Goal: Task Accomplishment & Management: Use online tool/utility

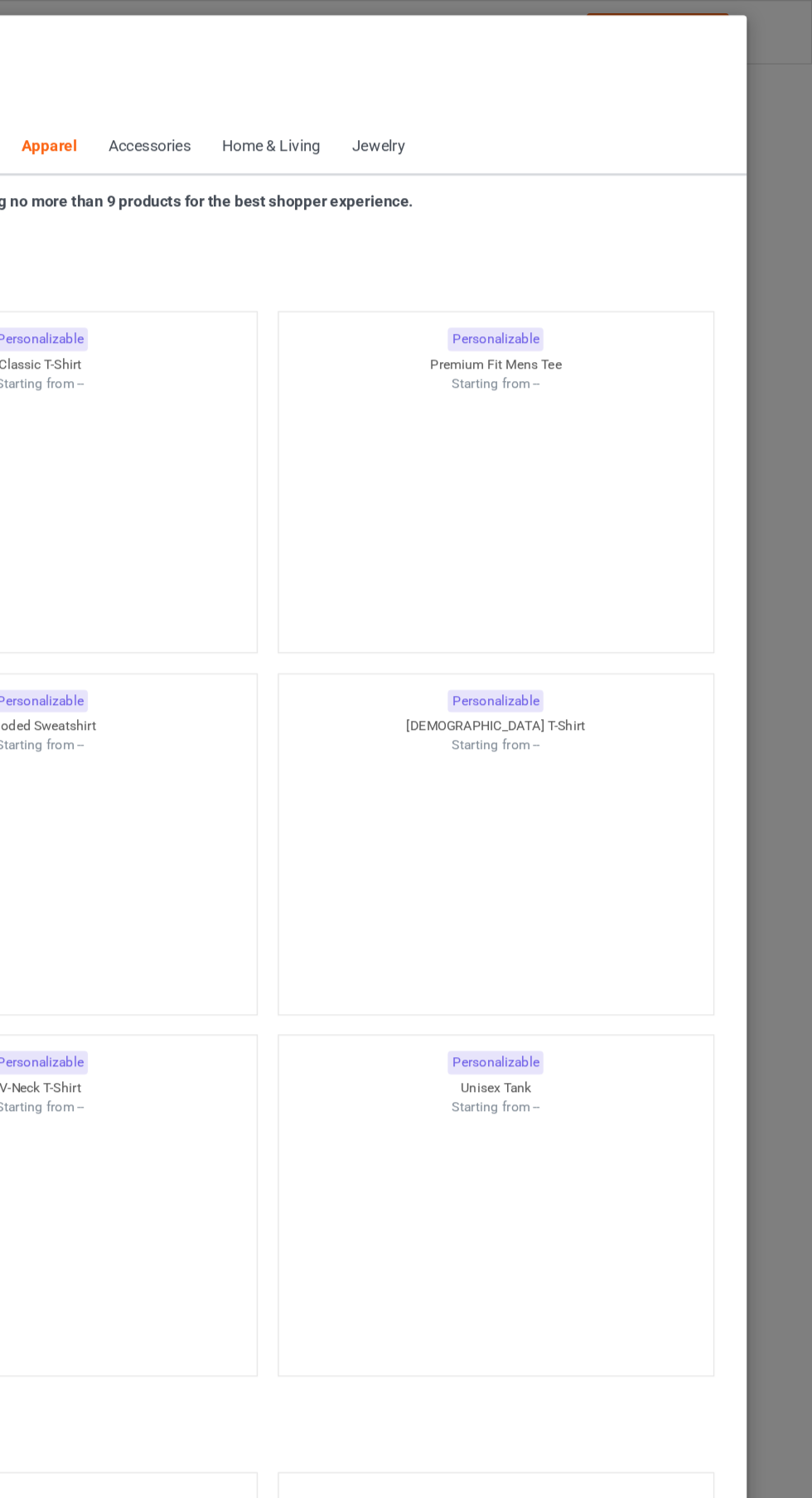
scroll to position [886, 0]
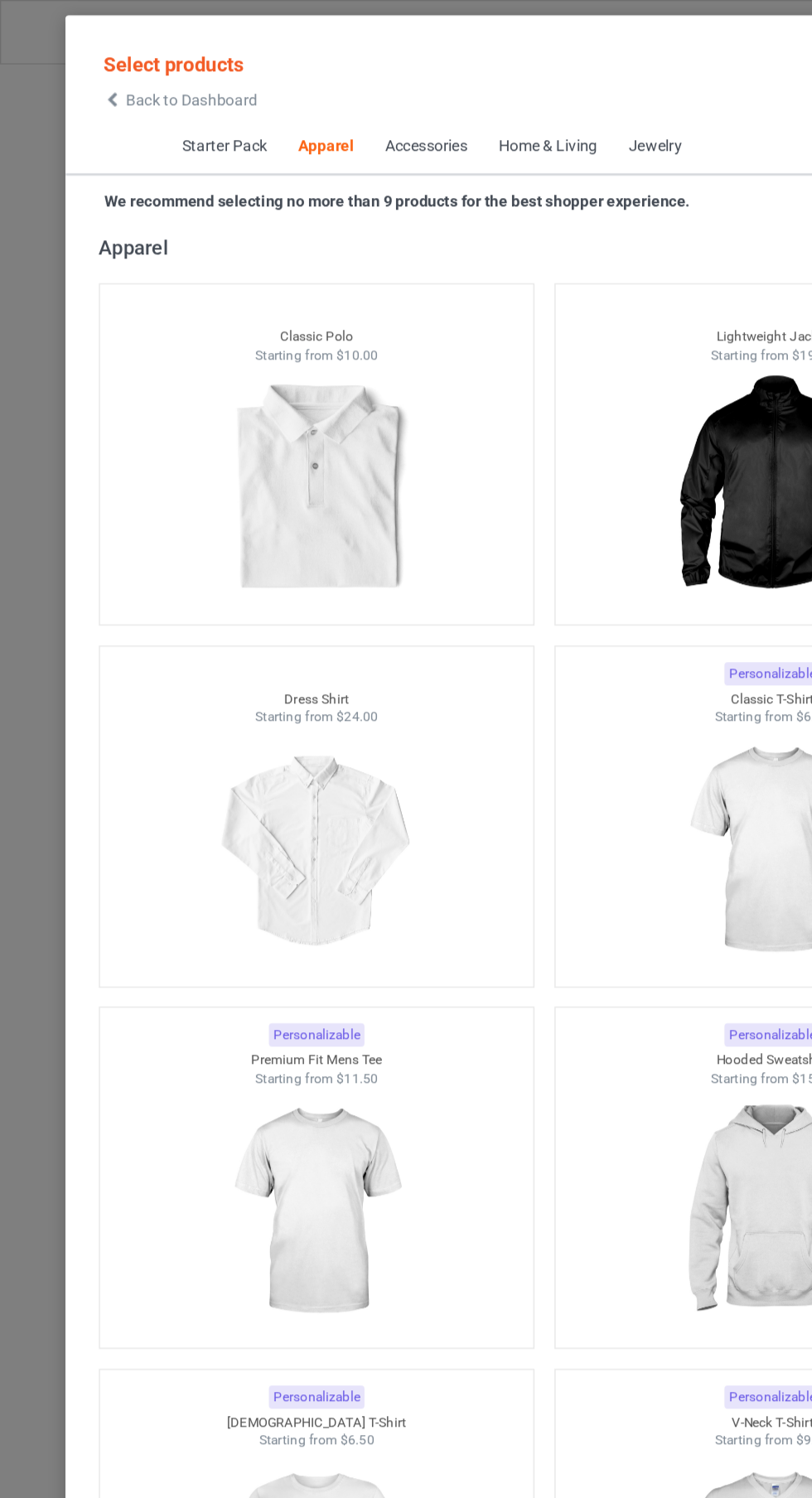
click at [116, 78] on span "Back to Dashboard" at bounding box center [142, 74] width 99 height 14
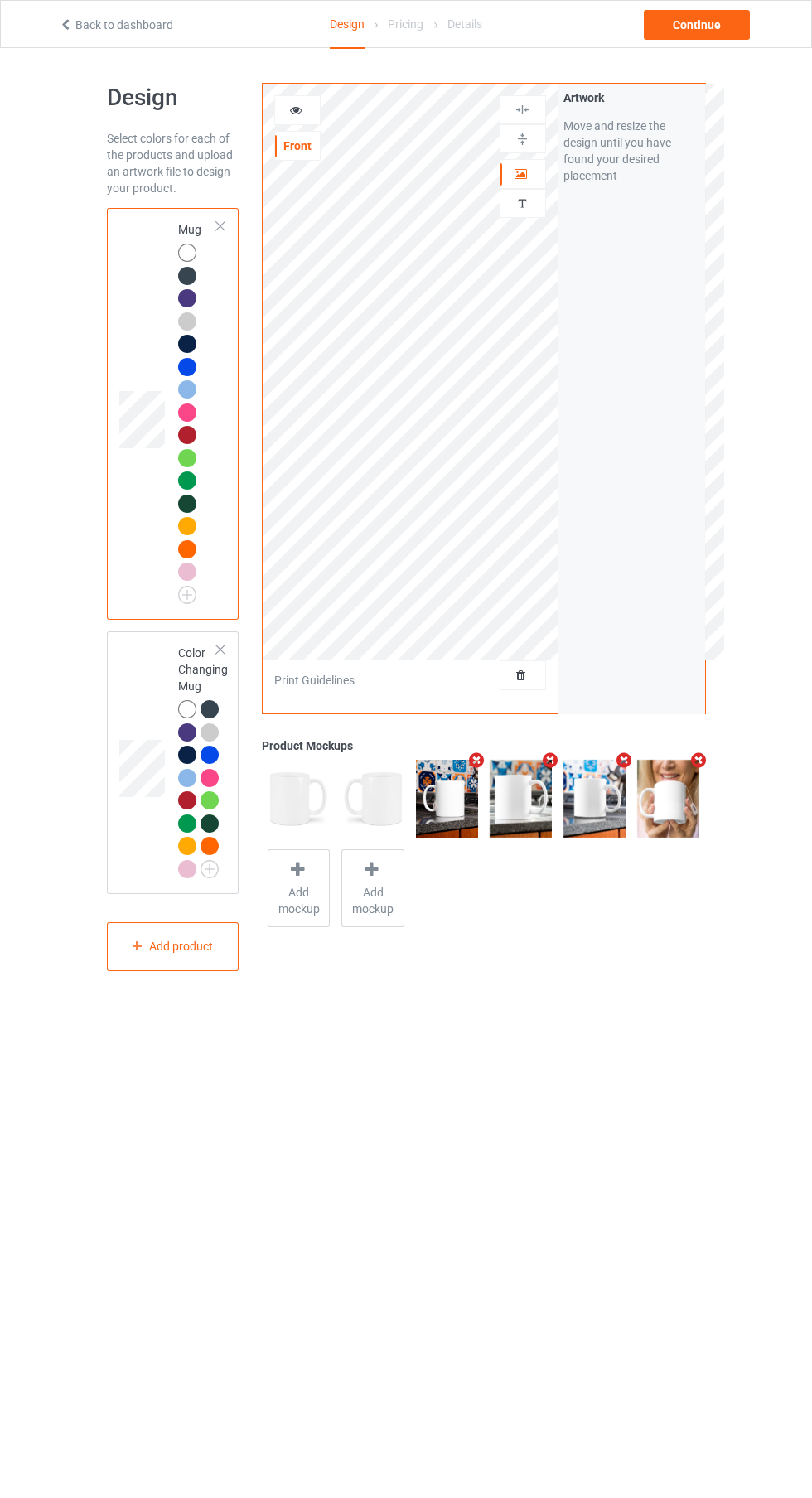
click at [538, 675] on div at bounding box center [522, 675] width 45 height 16
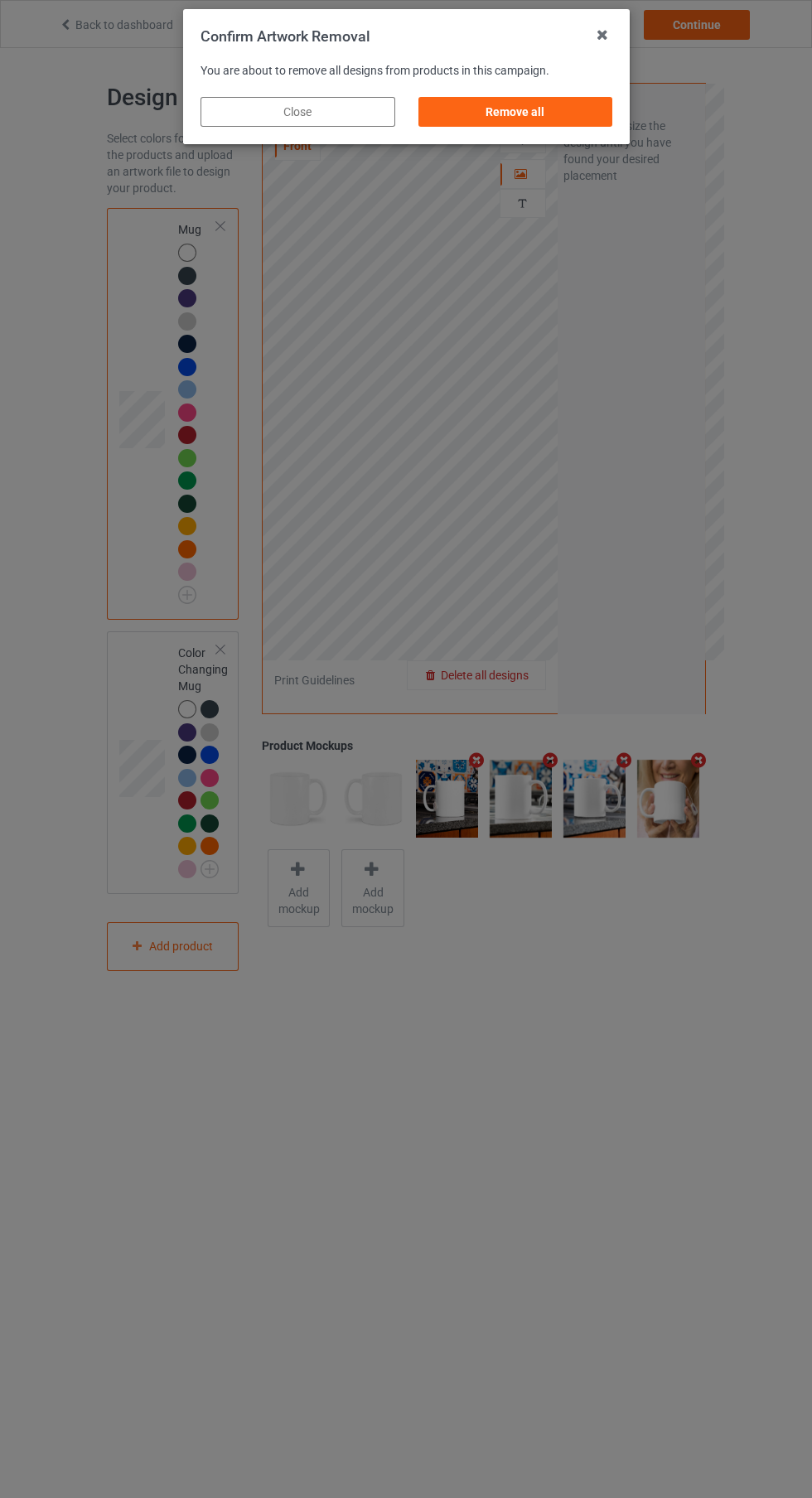
click at [591, 126] on div "Remove all" at bounding box center [514, 111] width 195 height 30
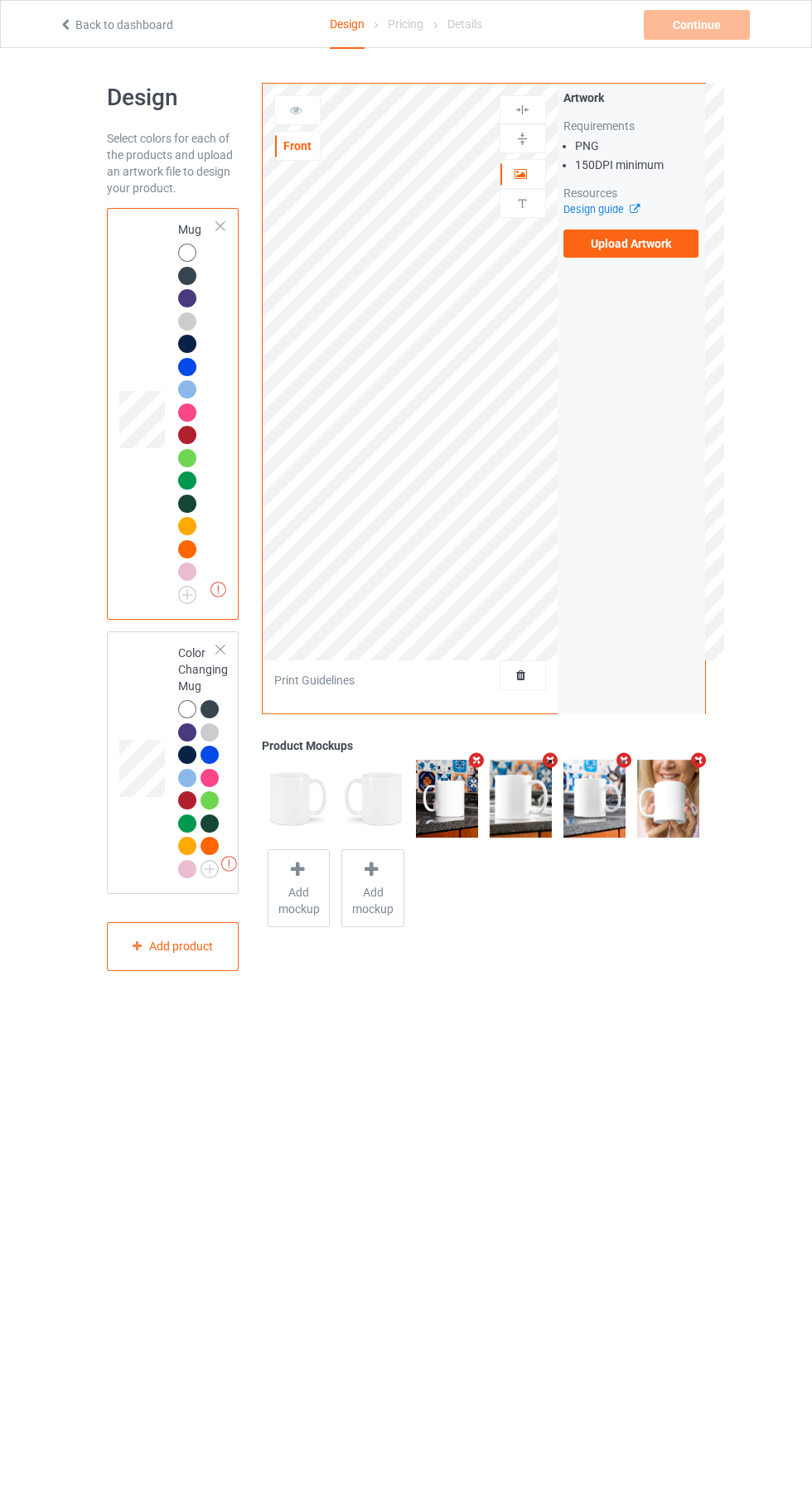
click at [678, 251] on label "Upload Artwork" at bounding box center [631, 243] width 136 height 28
click at [0, 0] on input "Upload Artwork" at bounding box center [0, 0] width 0 height 0
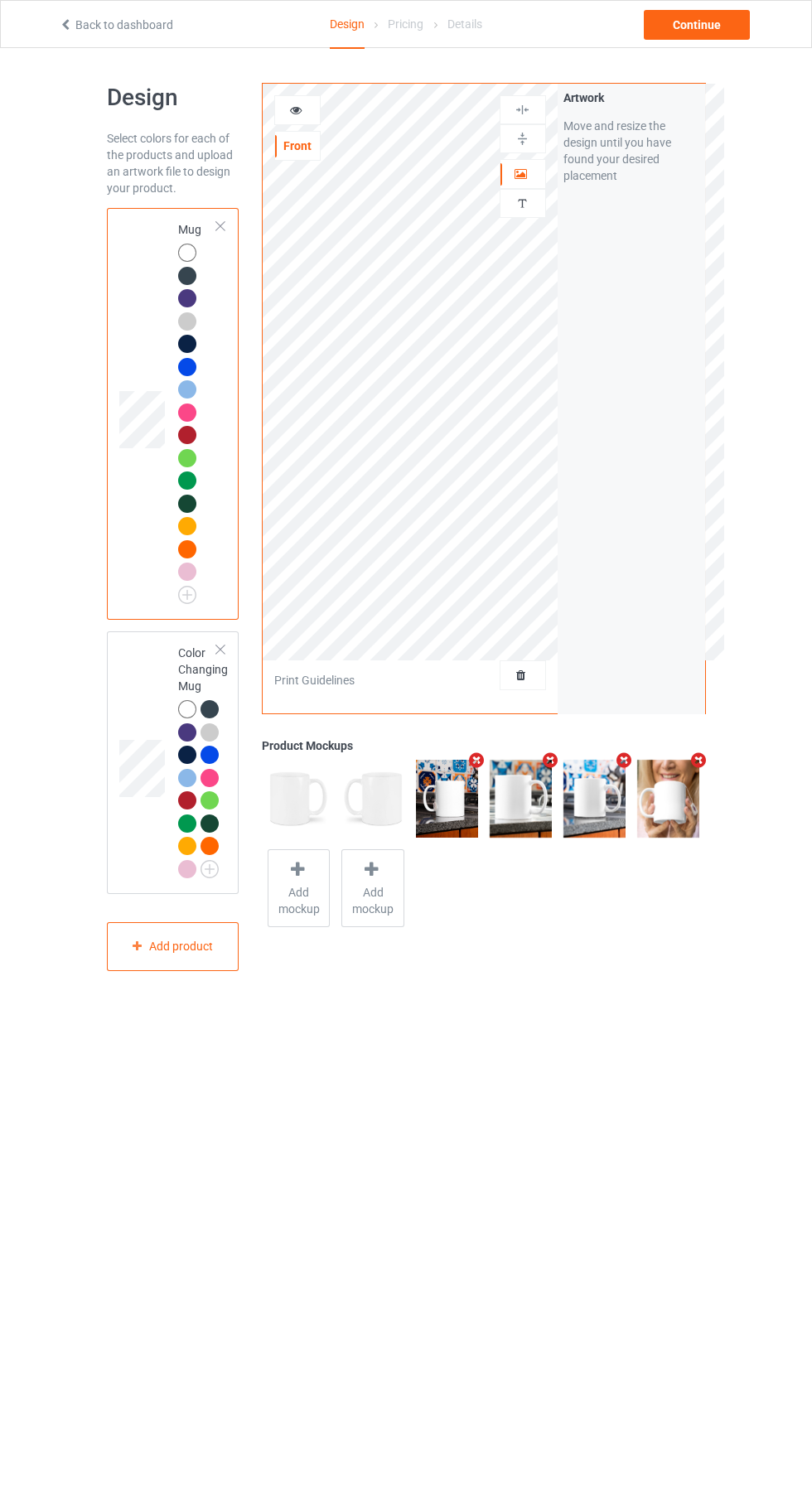
click at [296, 108] on icon at bounding box center [296, 108] width 14 height 12
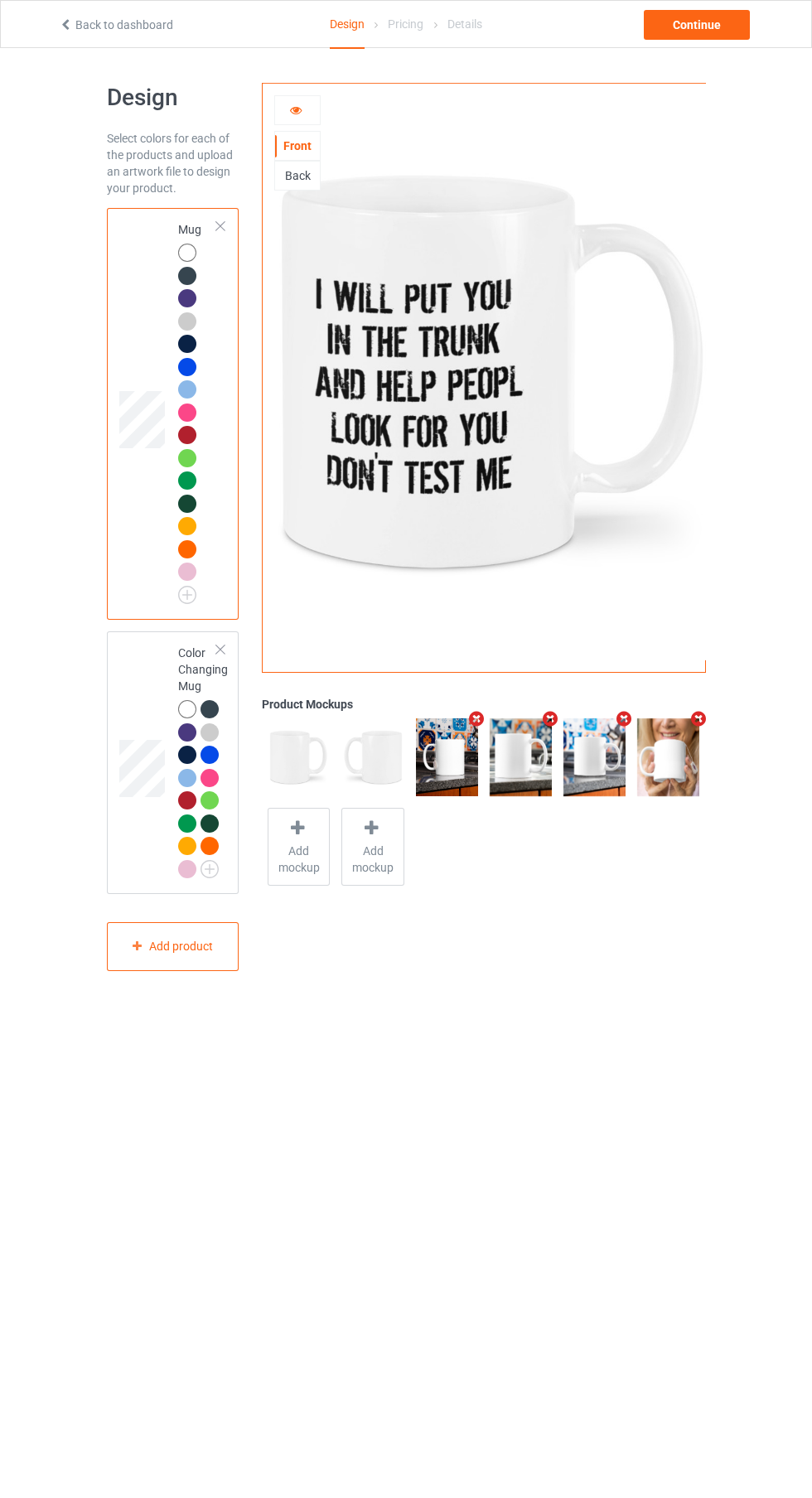
click at [298, 179] on div "Back" at bounding box center [297, 175] width 45 height 16
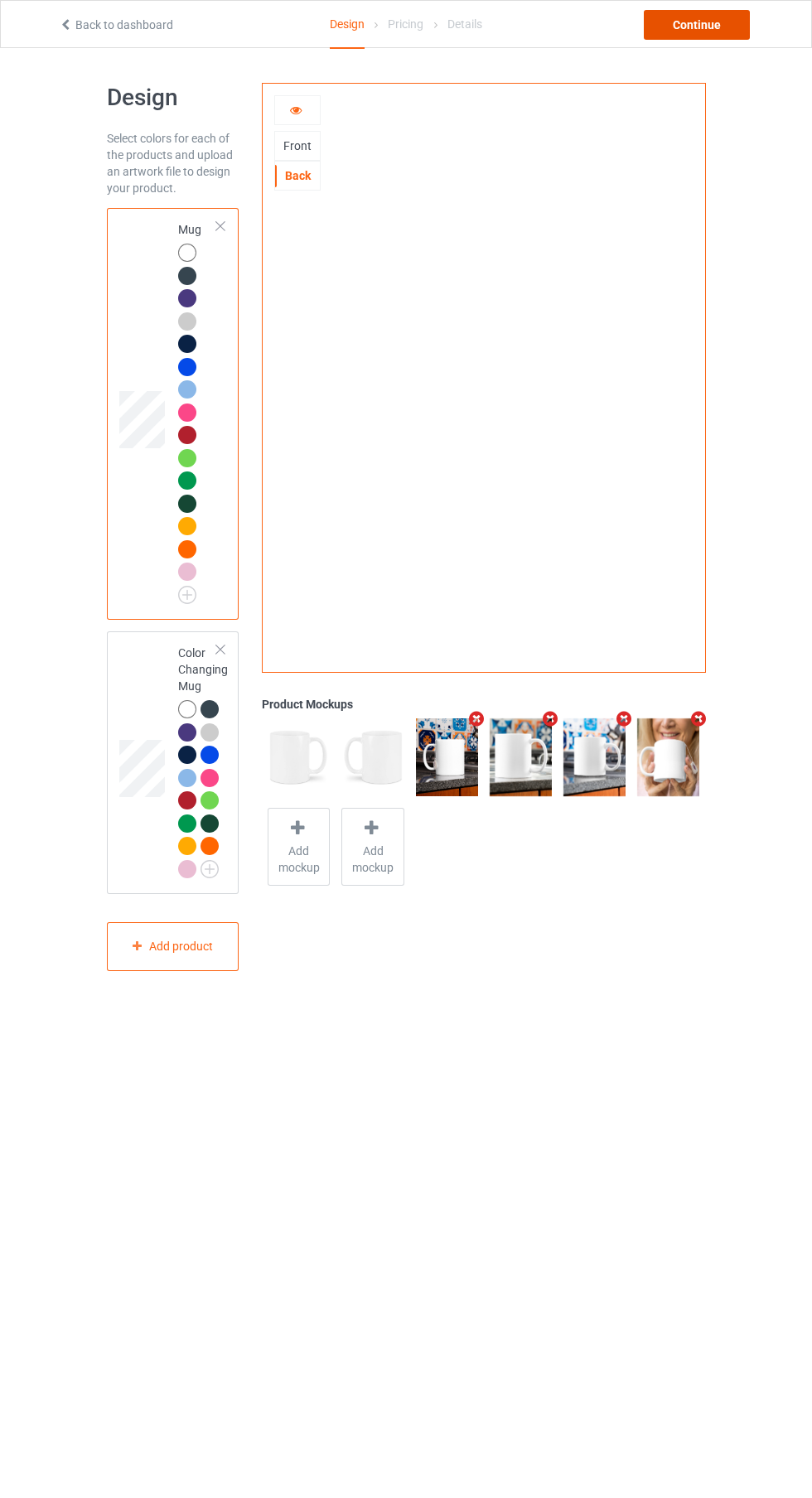
click at [706, 12] on div "Continue" at bounding box center [697, 25] width 106 height 30
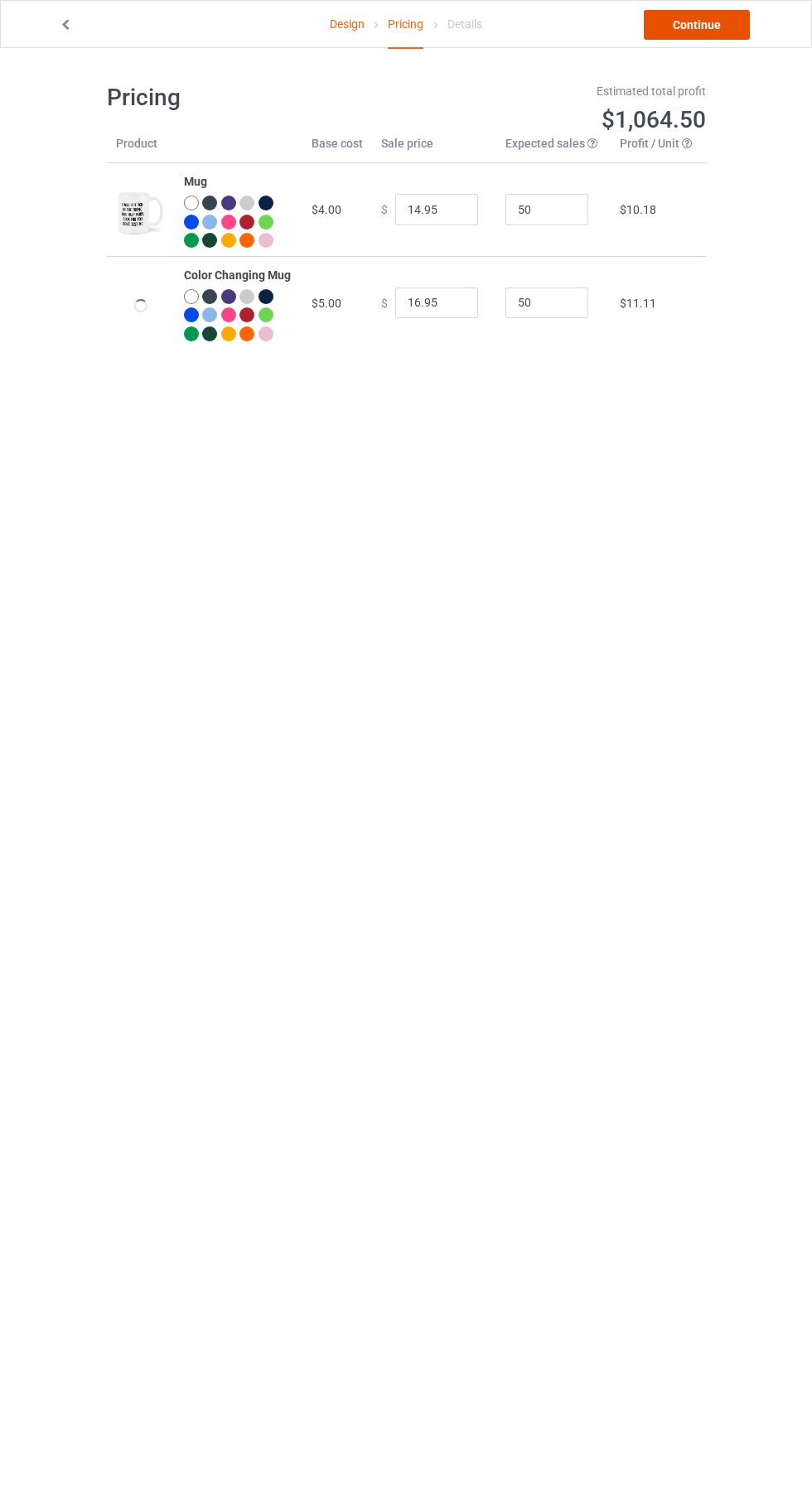
click at [693, 19] on link "Continue" at bounding box center [697, 25] width 106 height 30
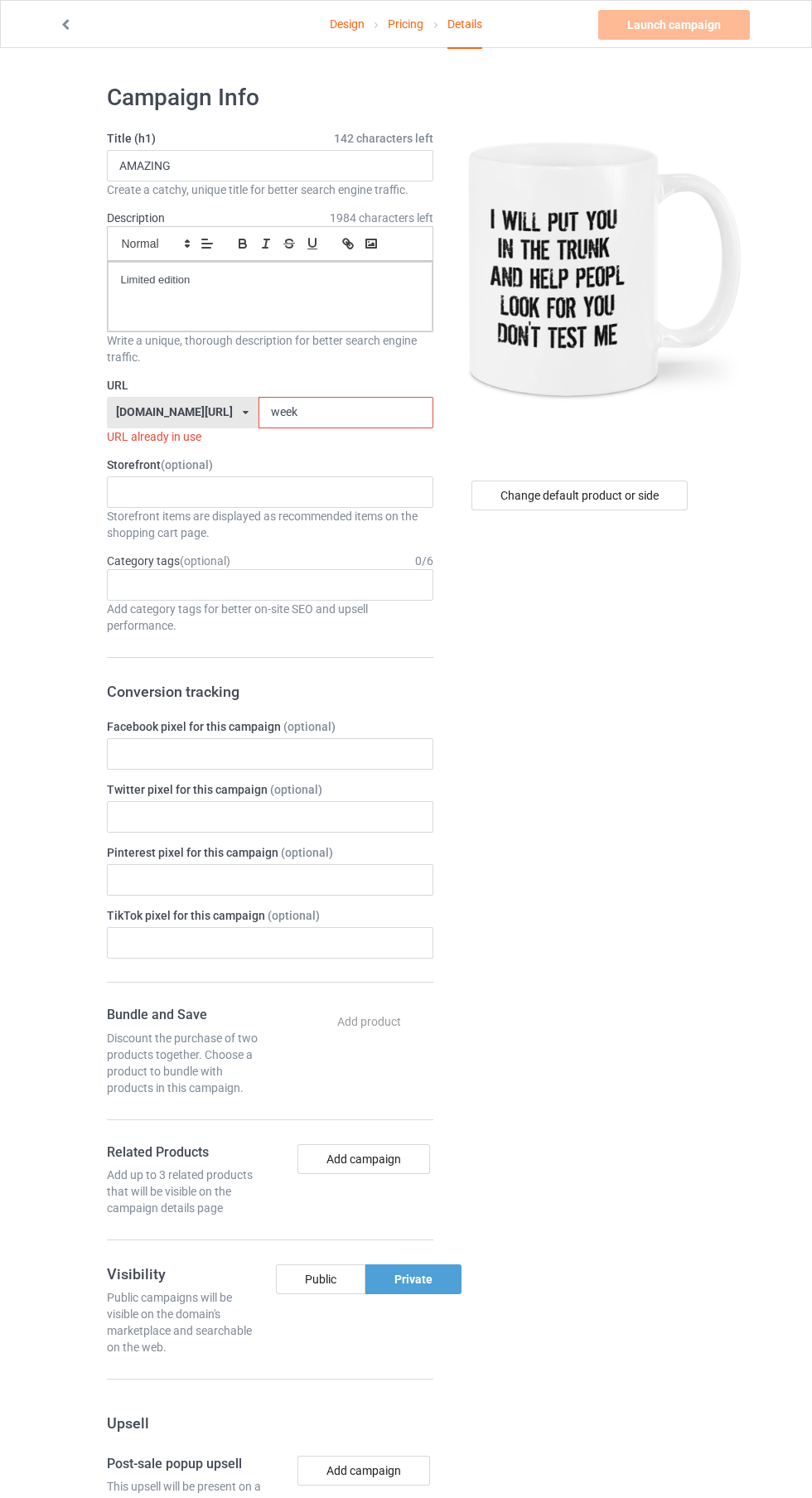
click at [346, 416] on input "week" at bounding box center [345, 412] width 174 height 31
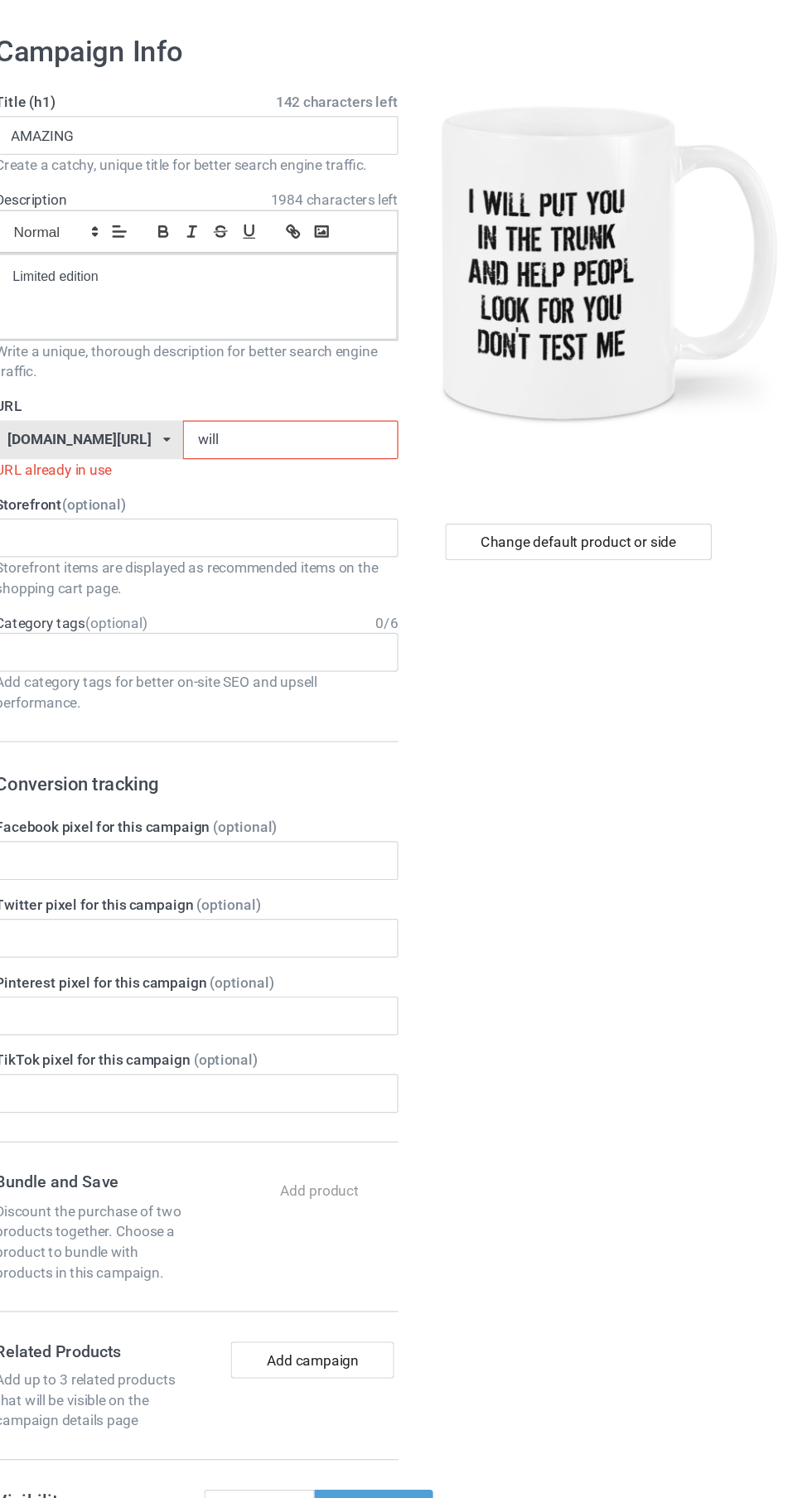
type input "will3"
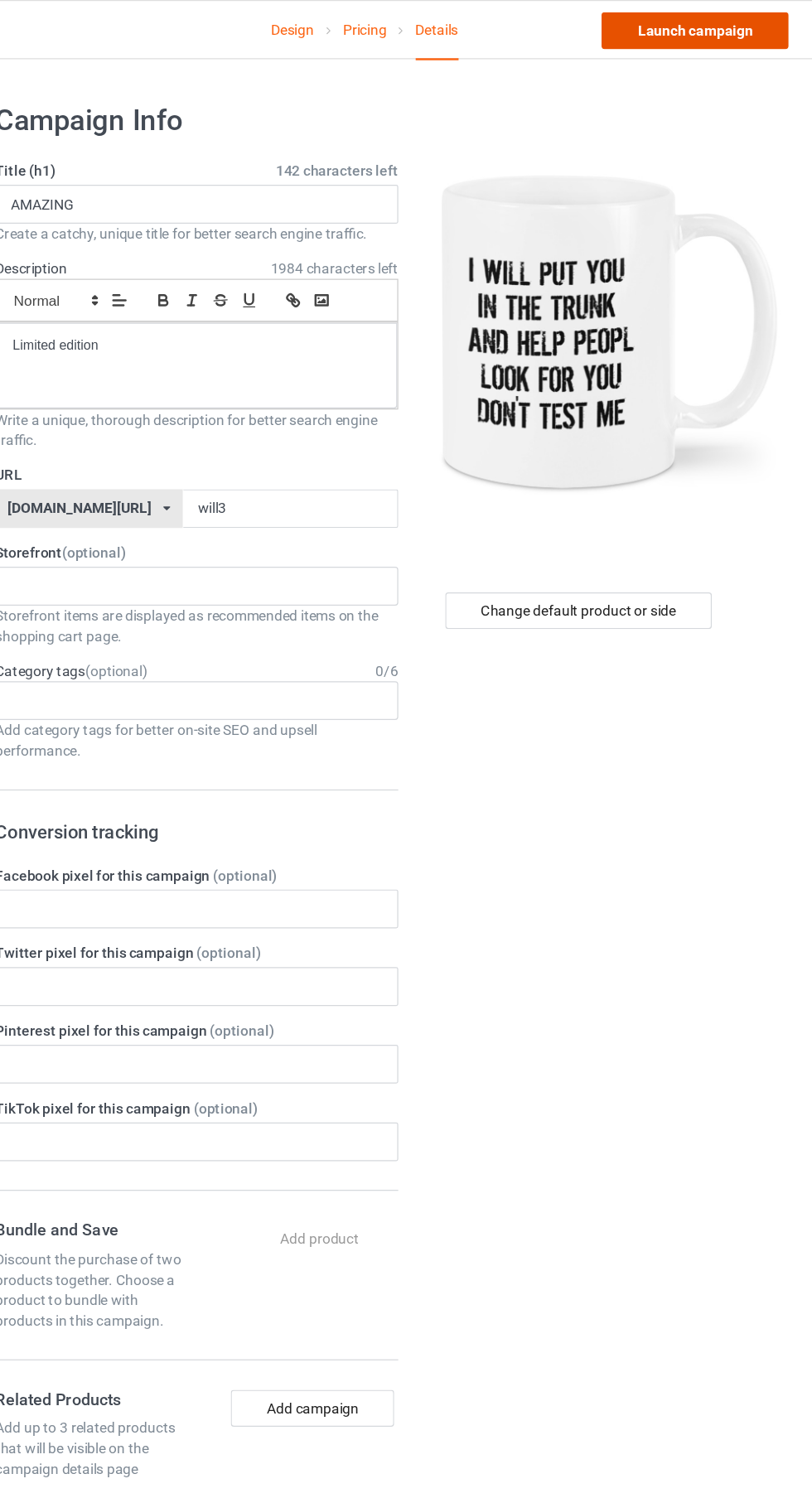
click at [705, 24] on link "Launch campaign" at bounding box center [674, 25] width 152 height 30
